Goal: Task Accomplishment & Management: Complete application form

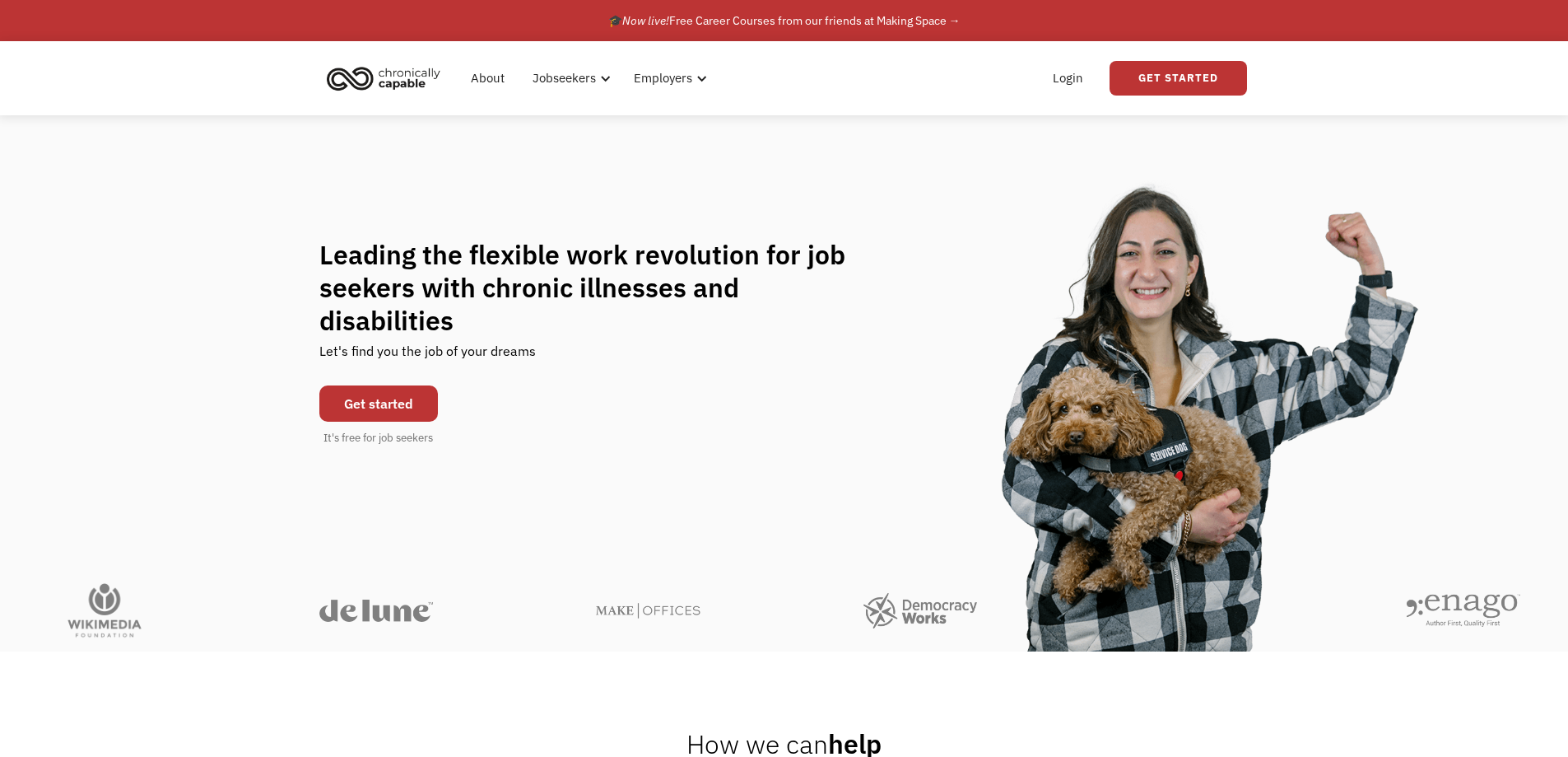
click at [366, 388] on link "Get started" at bounding box center [379, 404] width 119 height 37
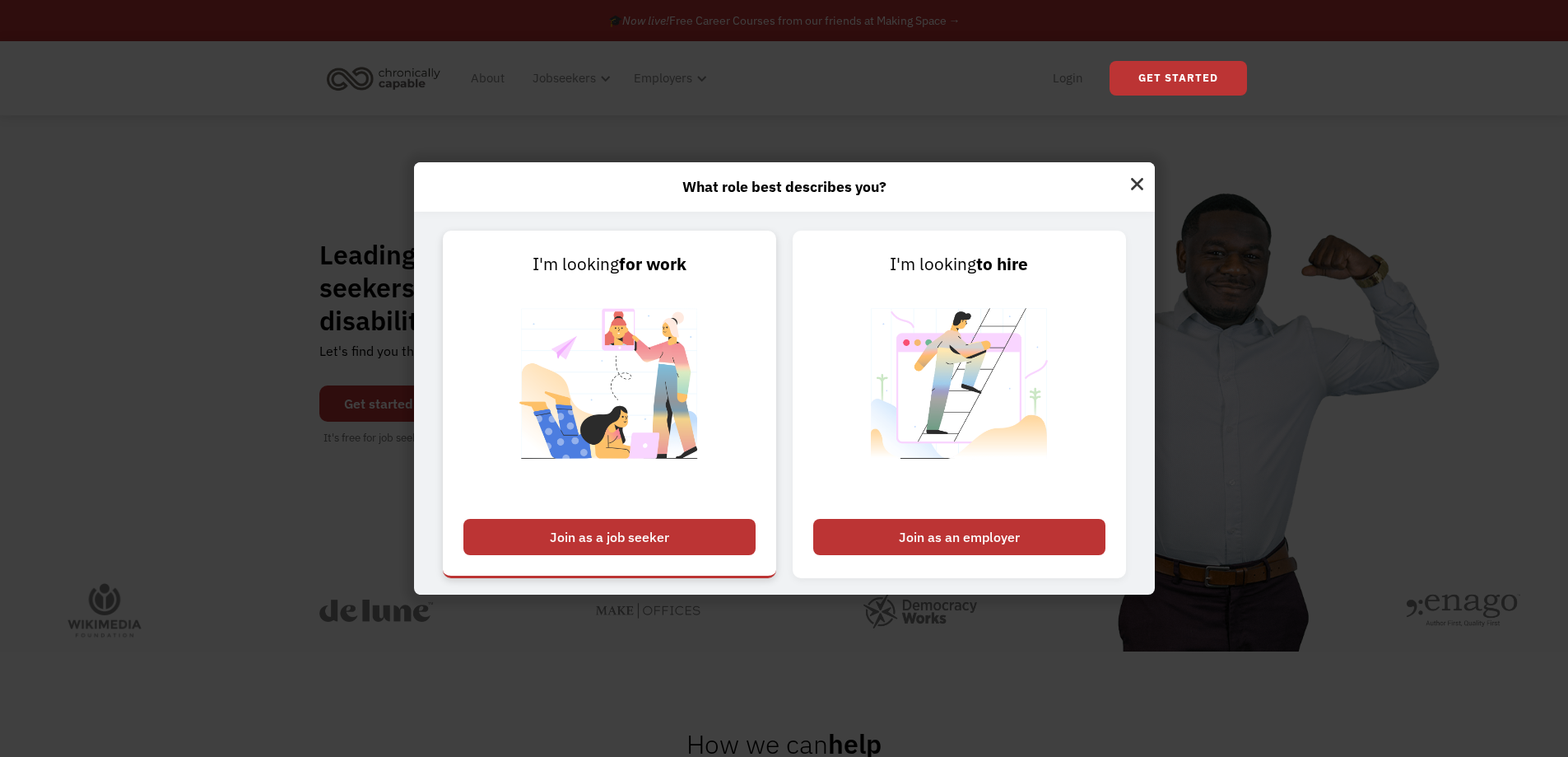
click at [709, 536] on div "Join as a job seeker" at bounding box center [609, 538] width 292 height 37
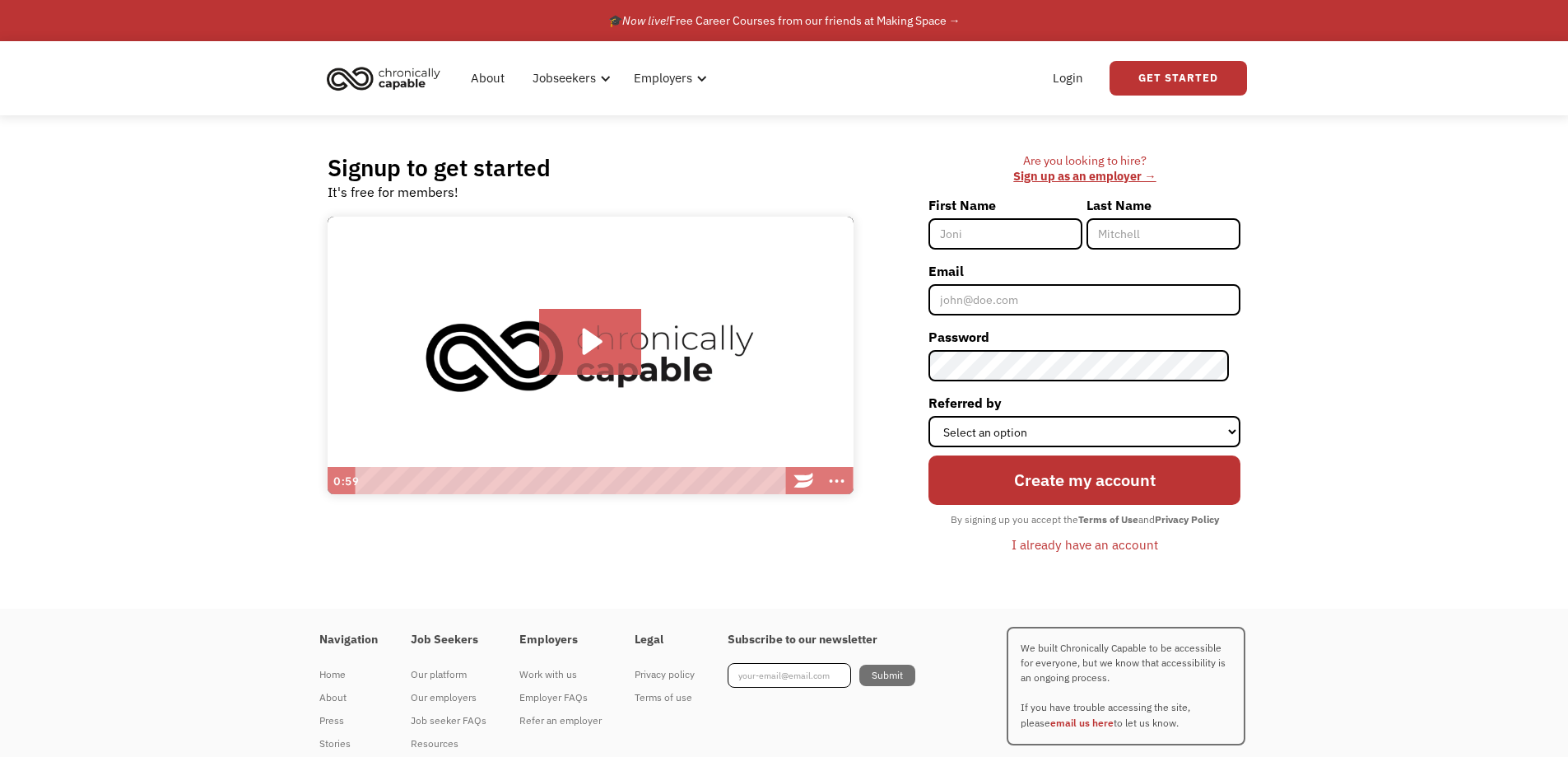
click at [1009, 229] on input "First Name" at bounding box center [1005, 234] width 154 height 31
type input "[PERSON_NAME]"
type input "Cope"
click at [1060, 290] on input "Email" at bounding box center [1084, 300] width 312 height 31
click at [1012, 294] on input "Email" at bounding box center [1084, 300] width 312 height 31
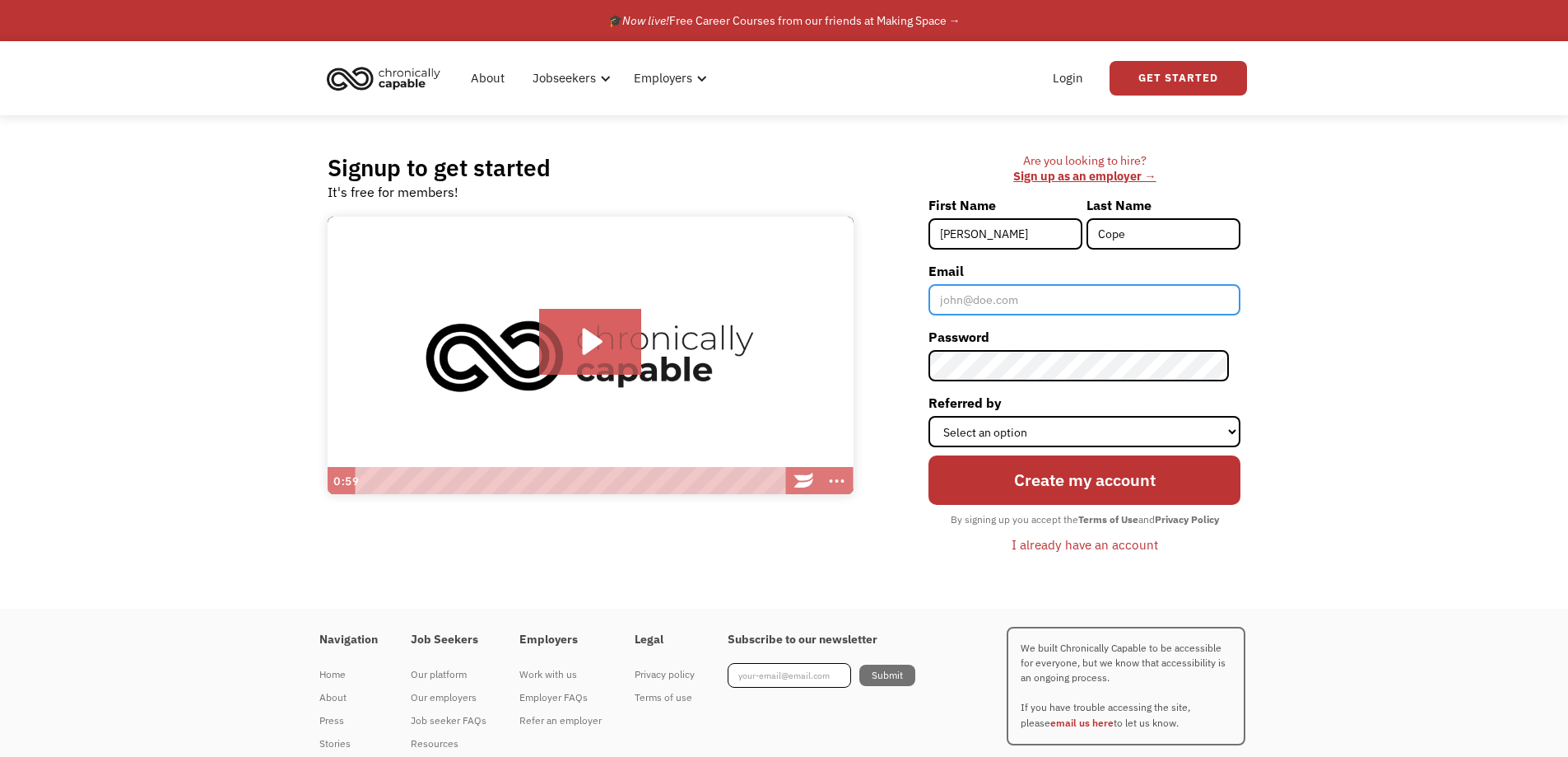
click at [1000, 304] on input "Email" at bounding box center [1084, 300] width 312 height 31
type input "[PERSON_NAME]"
type input "Cope"
click at [991, 302] on input "Email" at bounding box center [1084, 300] width 312 height 31
type input "C"
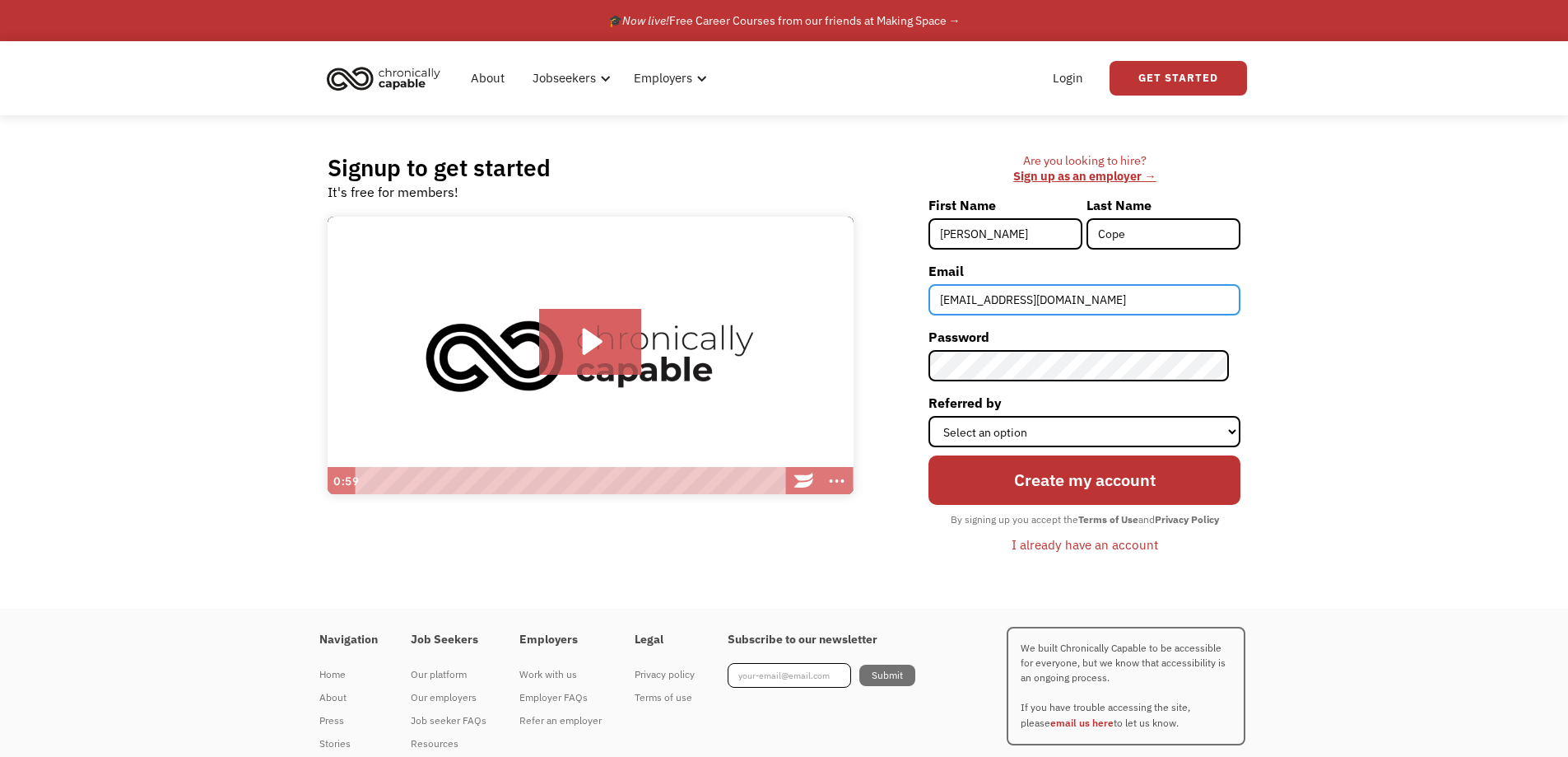
type input "[EMAIL_ADDRESS][DOMAIN_NAME]"
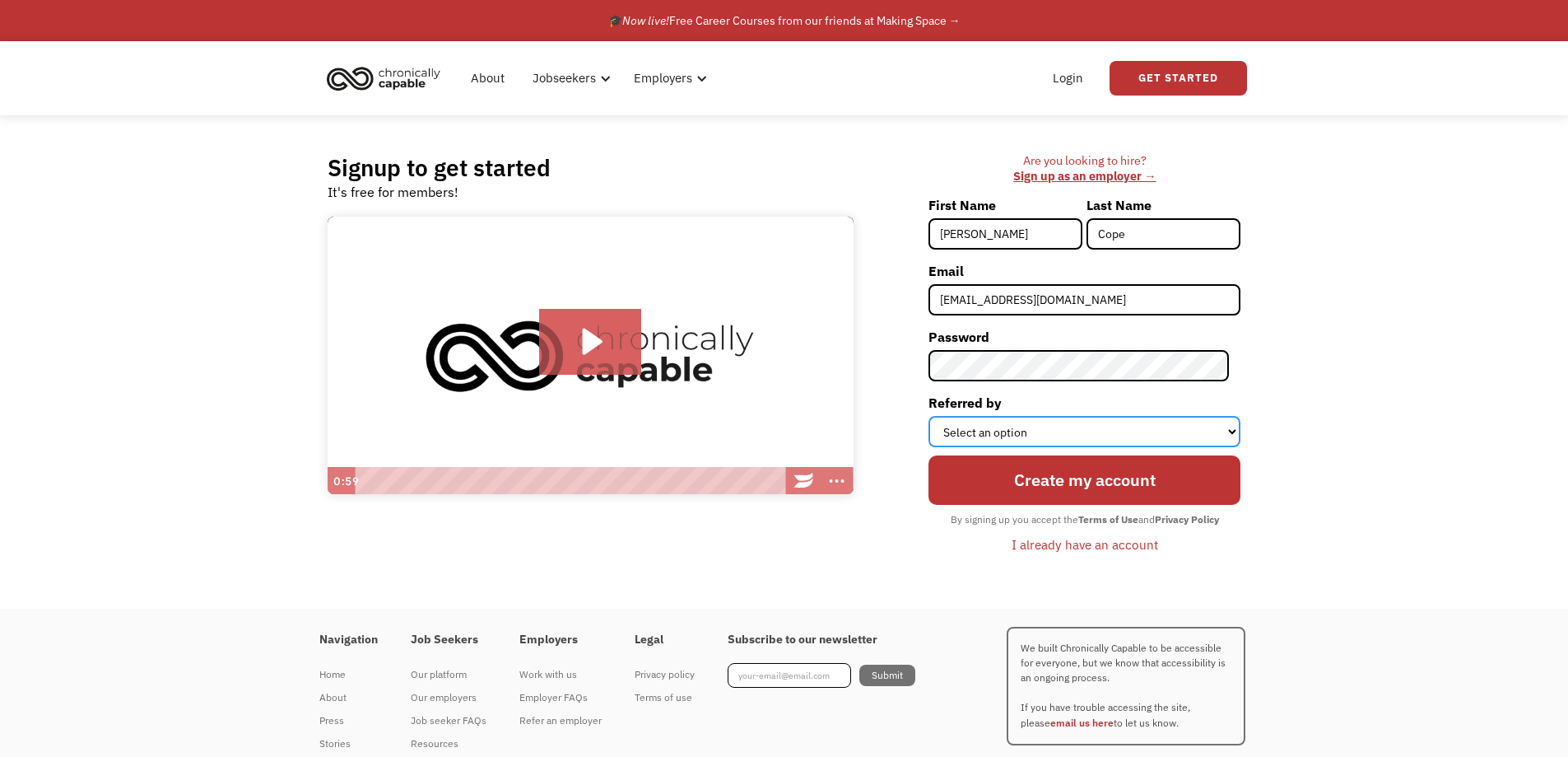
click at [1054, 436] on select "Select an option Instagram Facebook Twitter Search Engine News Article Word of …" at bounding box center [1084, 432] width 312 height 31
select select "Word of Mouth"
click at [940, 416] on select "Select an option Instagram Facebook Twitter Search Engine News Article Word of …" at bounding box center [1084, 432] width 312 height 31
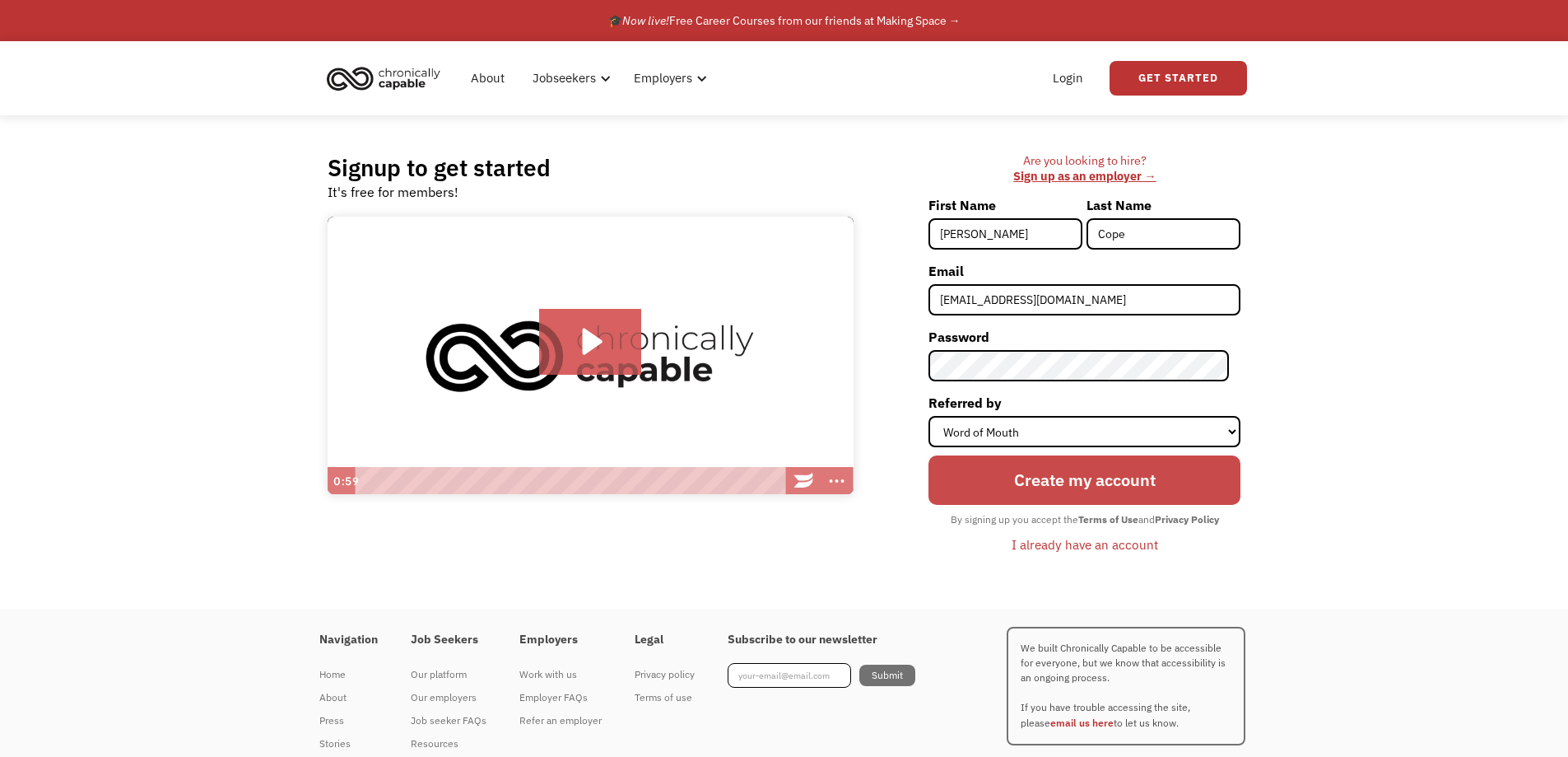
click at [1016, 485] on input "Create my account" at bounding box center [1084, 480] width 312 height 50
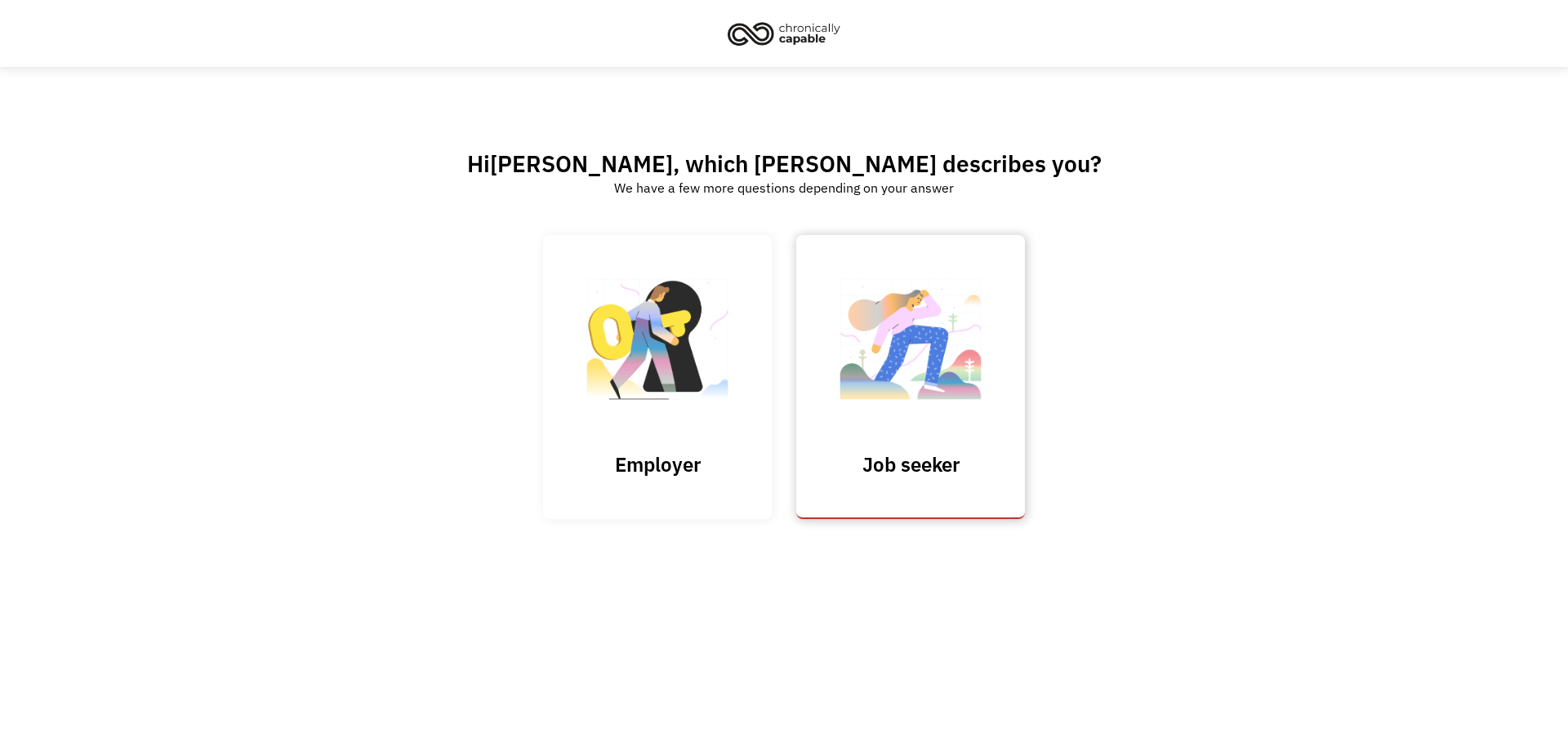
click at [918, 411] on img at bounding box center [910, 347] width 163 height 159
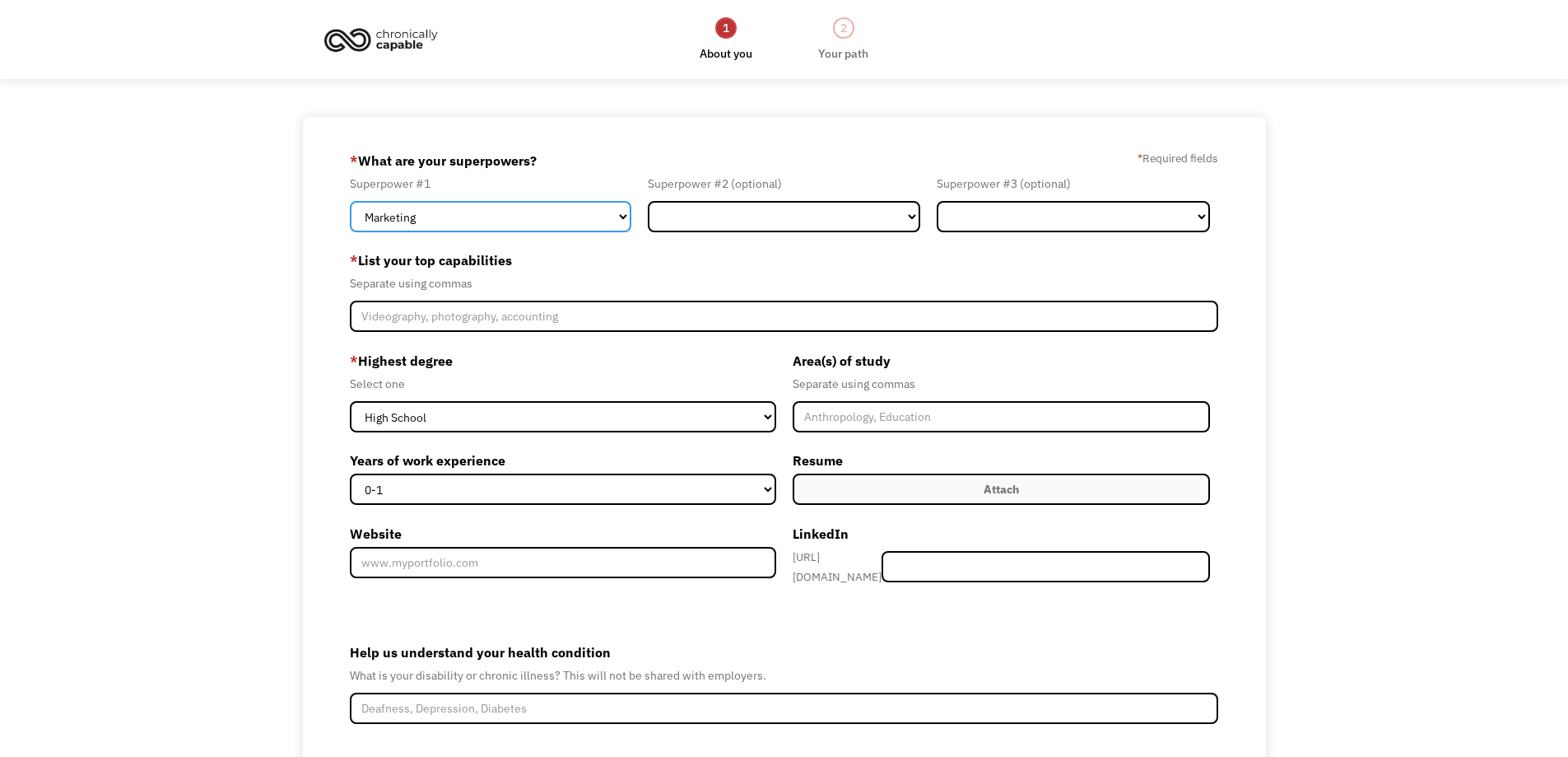
click at [545, 212] on select "Marketing Human Resources Finance Technology Operations Sales Industrial & Manu…" at bounding box center [491, 217] width 281 height 31
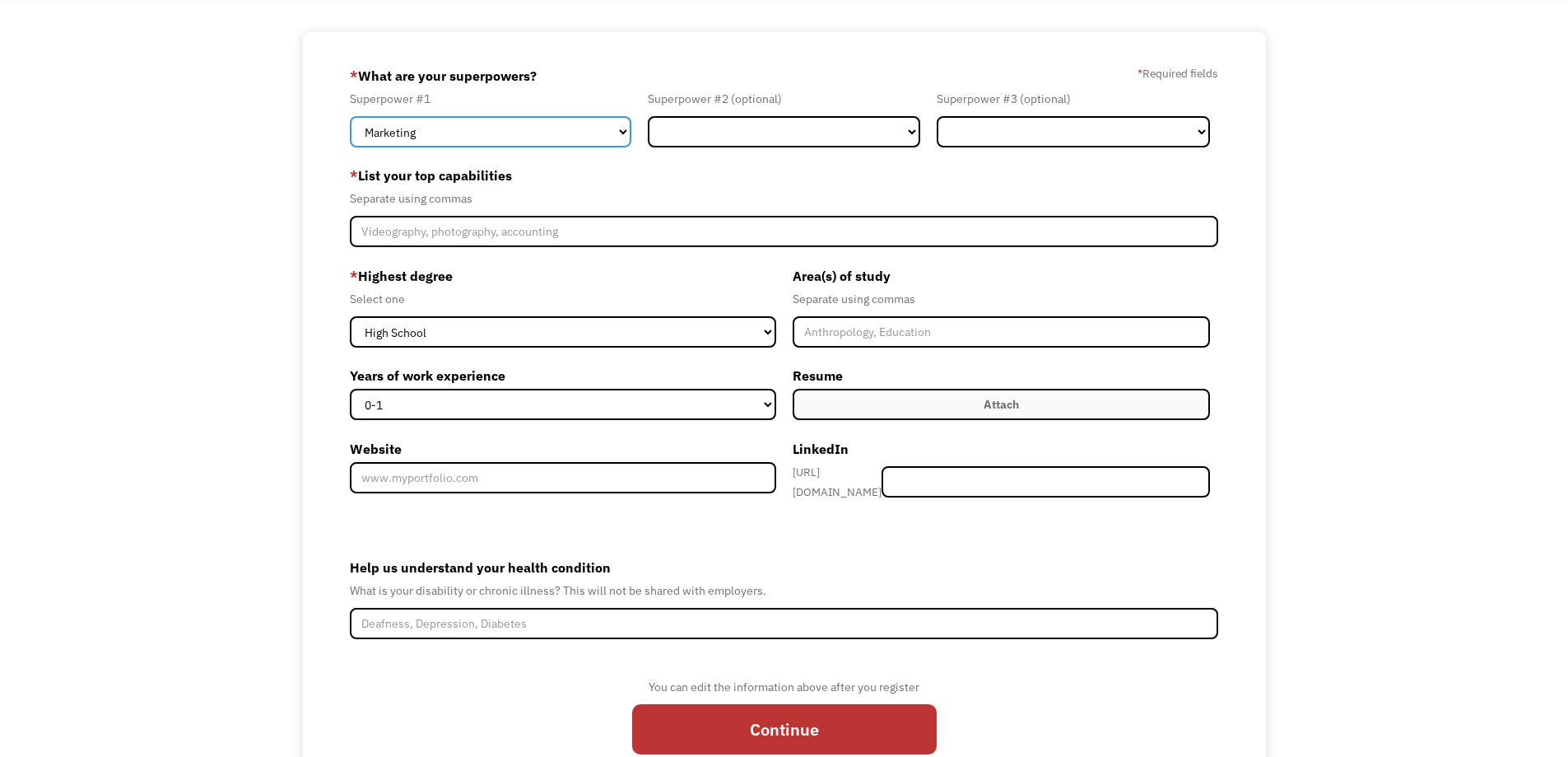
scroll to position [75, 0]
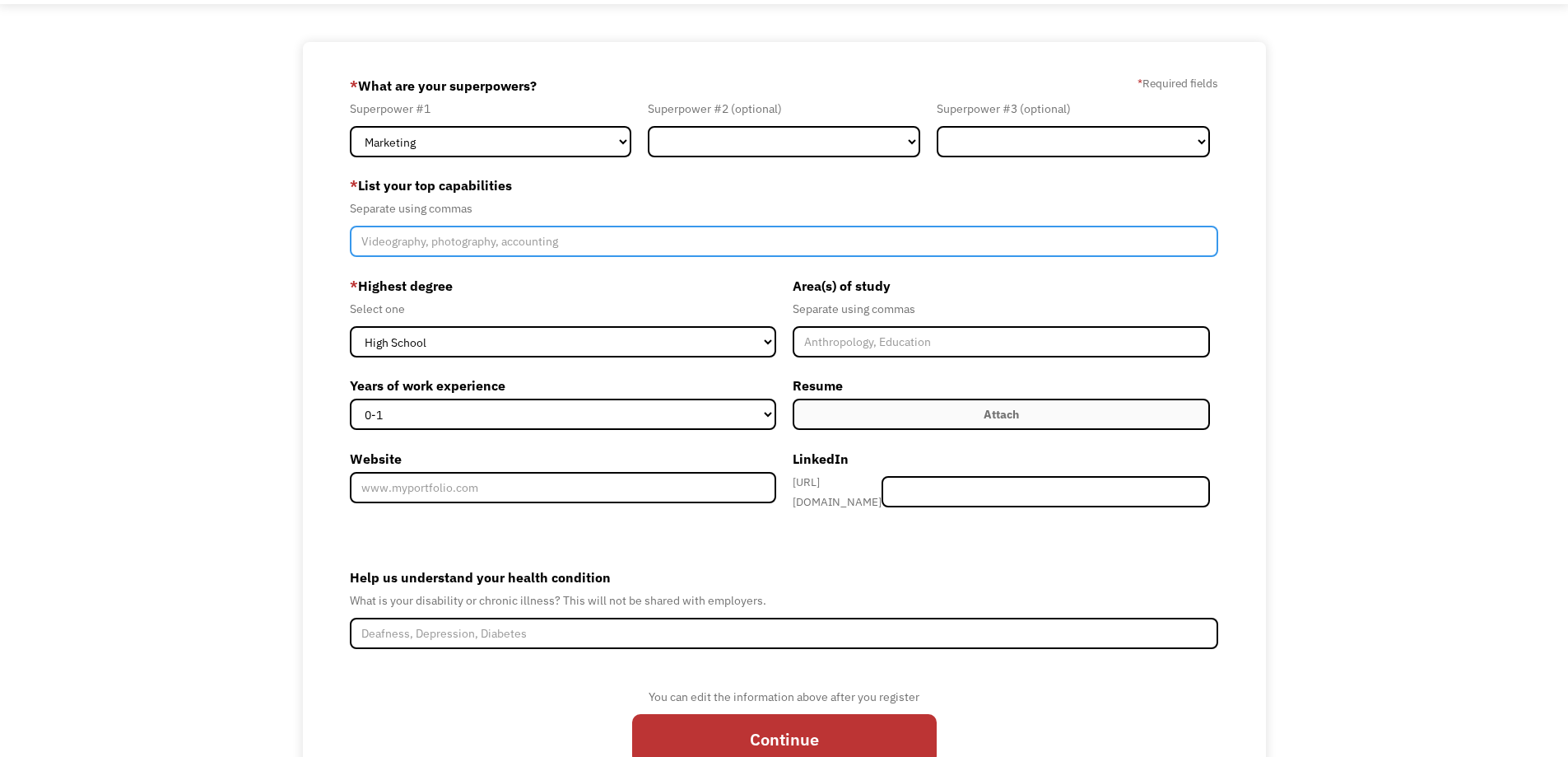
click at [433, 242] on input "Member-Create-Step1" at bounding box center [784, 241] width 869 height 31
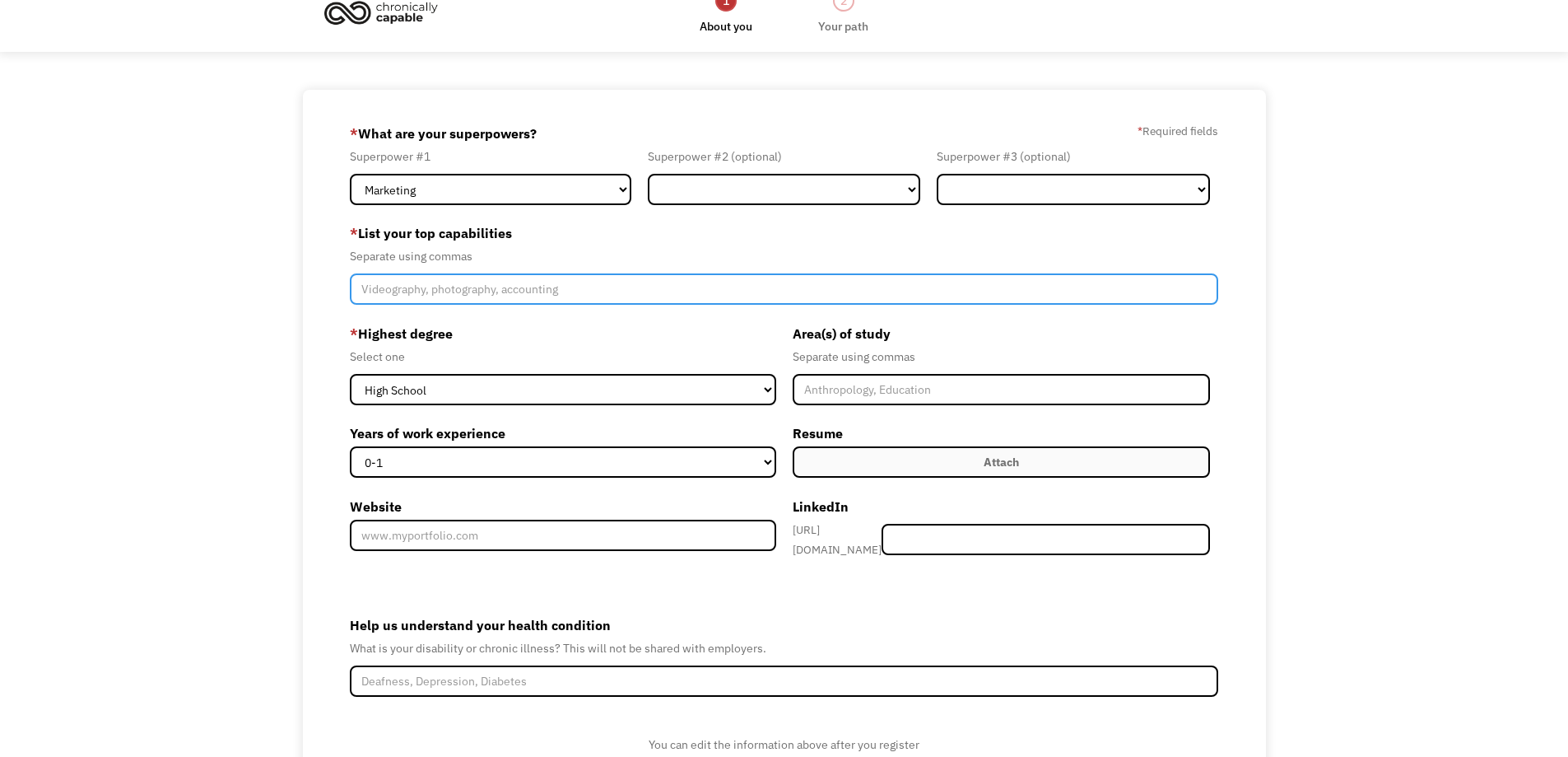
scroll to position [0, 0]
